Goal: Task Accomplishment & Management: Use online tool/utility

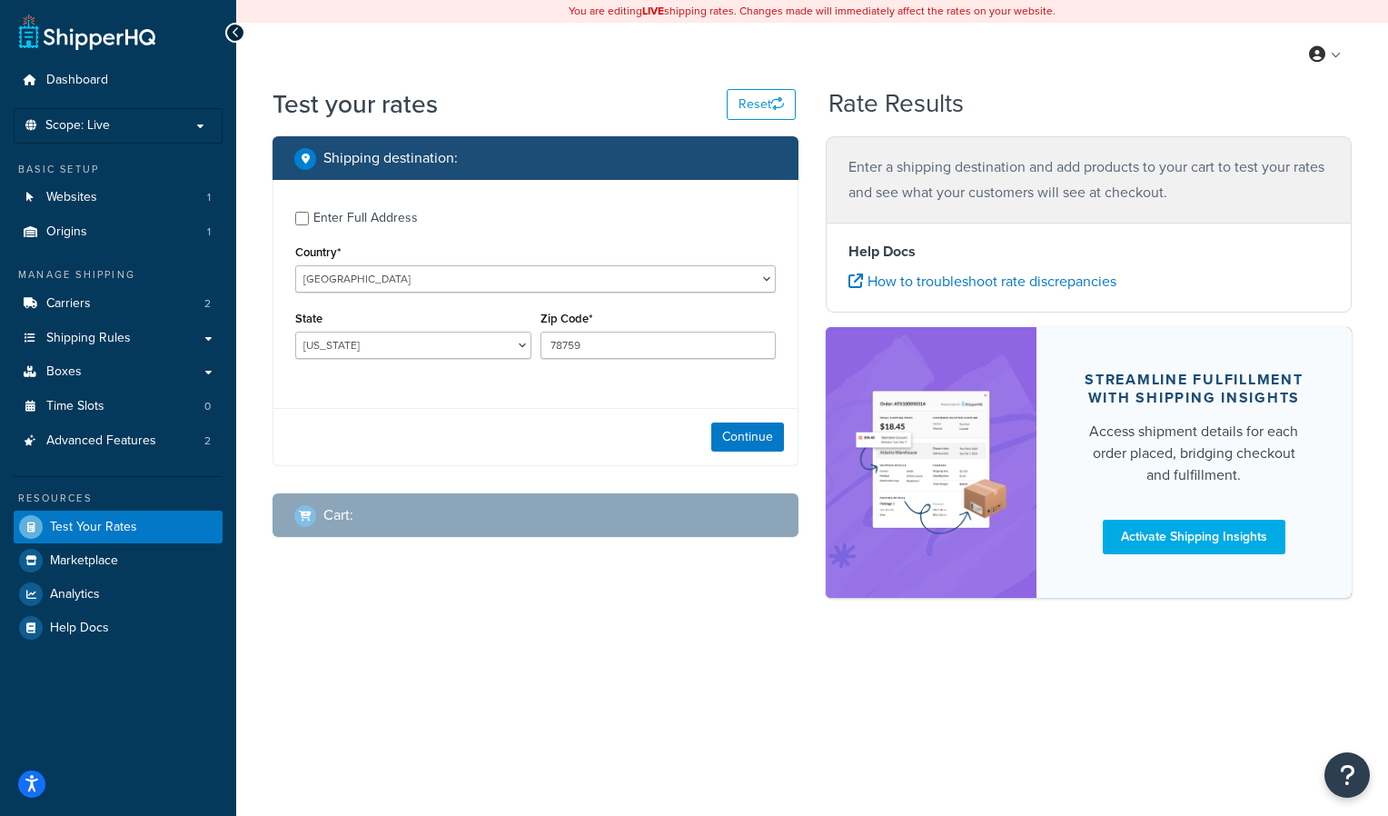
select select "[GEOGRAPHIC_DATA]"
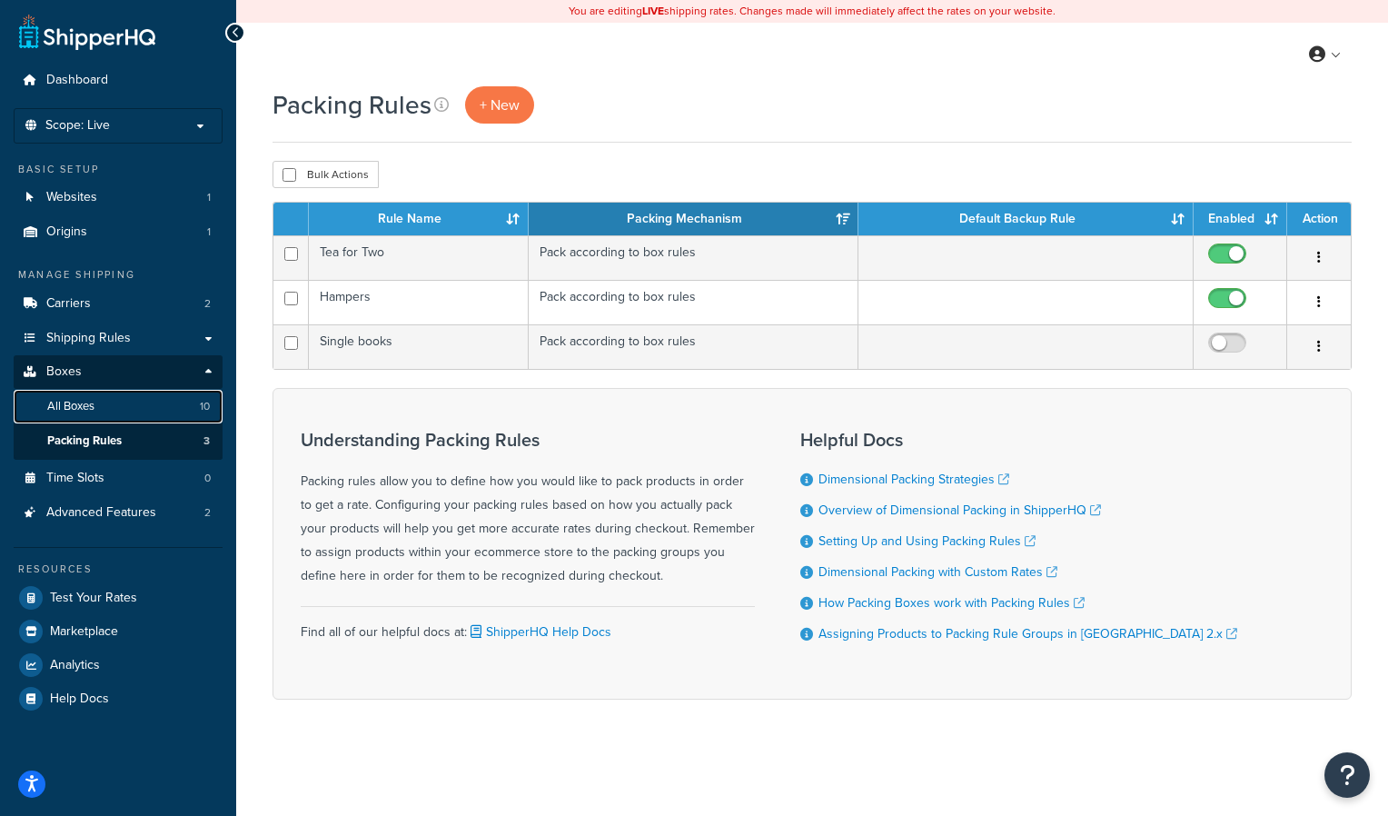
click at [106, 409] on link "All Boxes 10" at bounding box center [118, 407] width 209 height 34
